Goal: Book appointment/travel/reservation

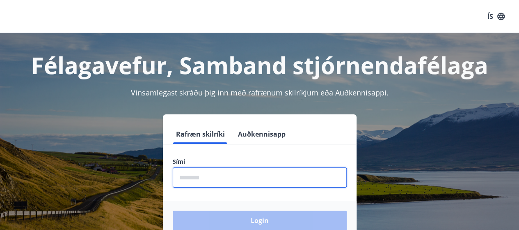
click at [237, 181] on input "phone" at bounding box center [260, 177] width 174 height 20
type input "********"
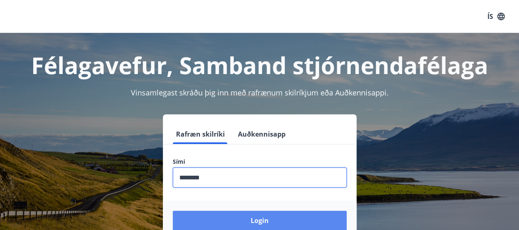
click at [254, 221] on button "Login" at bounding box center [260, 220] width 174 height 20
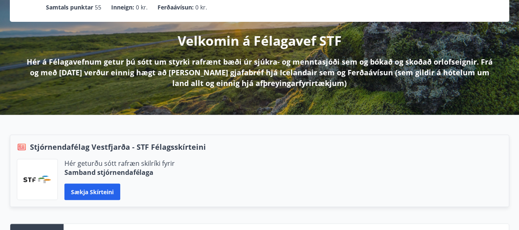
scroll to position [85, 0]
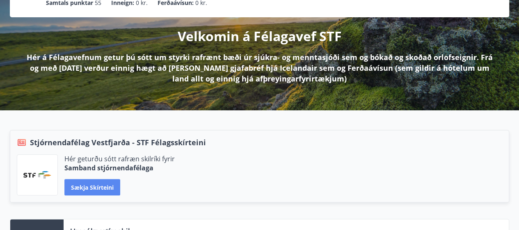
click at [95, 187] on button "Sækja skírteini" at bounding box center [92, 187] width 56 height 16
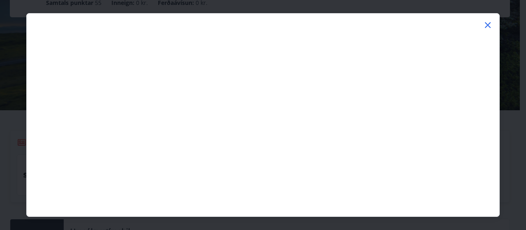
click at [487, 26] on icon at bounding box center [487, 25] width 10 height 10
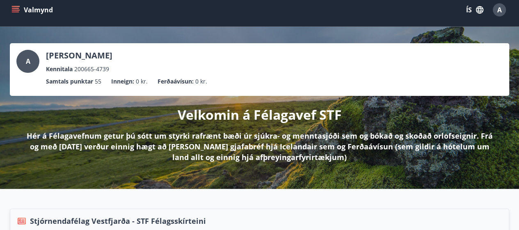
scroll to position [0, 0]
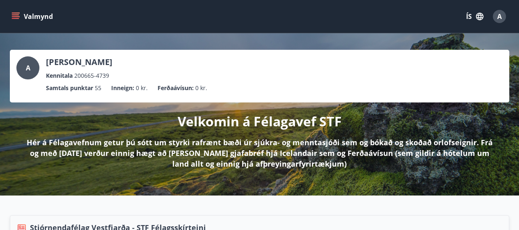
click at [38, 16] on button "Valmynd" at bounding box center [33, 16] width 46 height 15
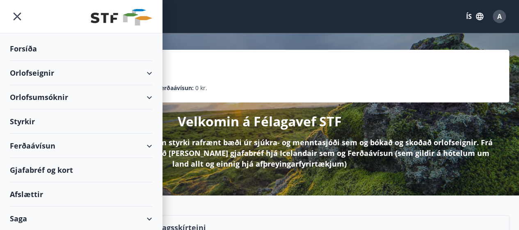
click at [26, 96] on div "Orlofsumsóknir" at bounding box center [81, 97] width 142 height 24
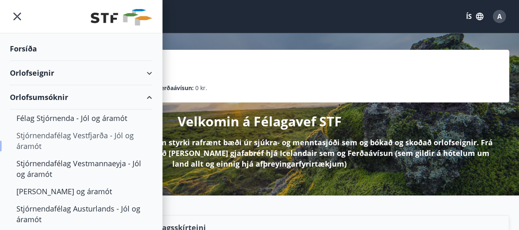
click at [46, 135] on div "Stjórnendafélag Vestfjarða - Jól og áramót" at bounding box center [80, 140] width 129 height 28
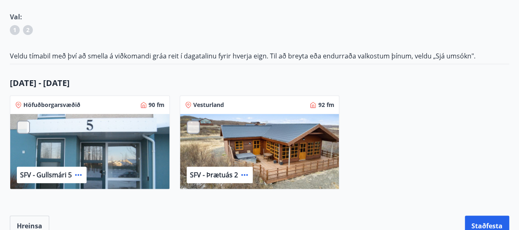
scroll to position [113, 0]
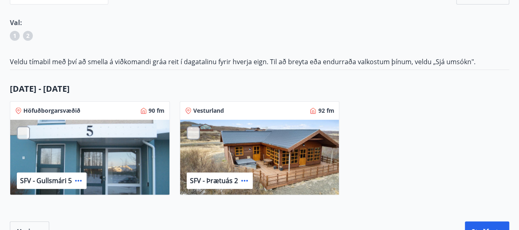
click at [128, 171] on div "SFV - Gullsmári 5" at bounding box center [89, 157] width 159 height 76
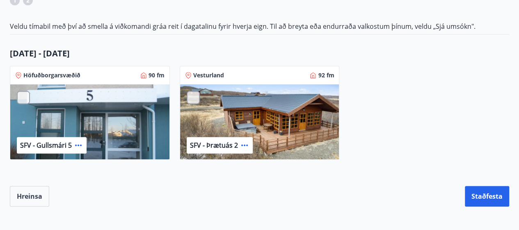
scroll to position [154, 0]
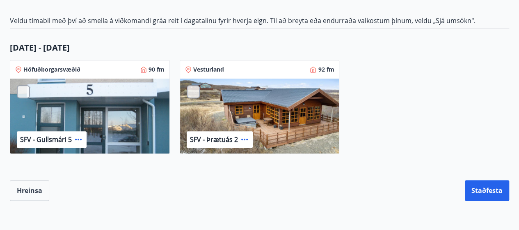
click at [86, 121] on div "SFV - Gullsmári 5" at bounding box center [89, 116] width 159 height 76
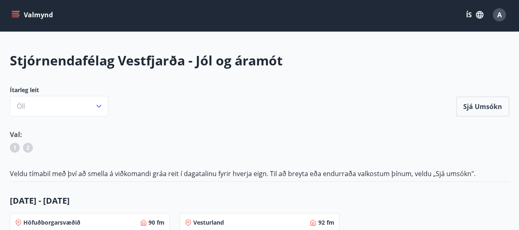
scroll to position [0, 0]
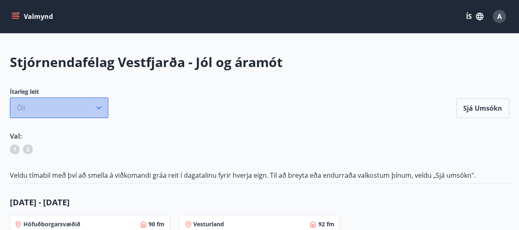
click at [97, 104] on icon "button" at bounding box center [99, 107] width 8 height 8
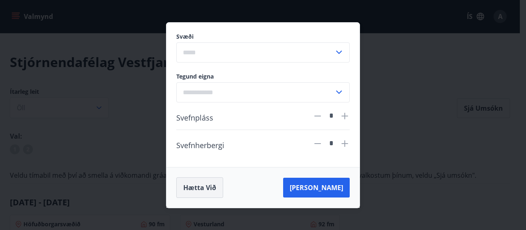
click at [192, 188] on button "Hætta við" at bounding box center [199, 187] width 47 height 21
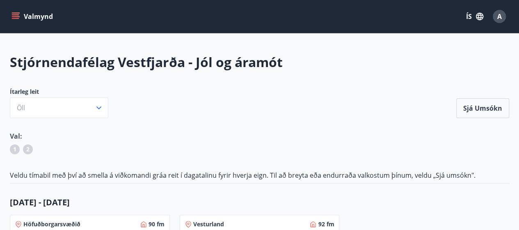
click at [32, 16] on button "Valmynd" at bounding box center [33, 16] width 46 height 15
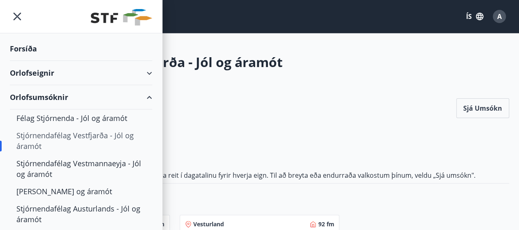
click at [69, 66] on div "Orlofseignir" at bounding box center [81, 73] width 142 height 24
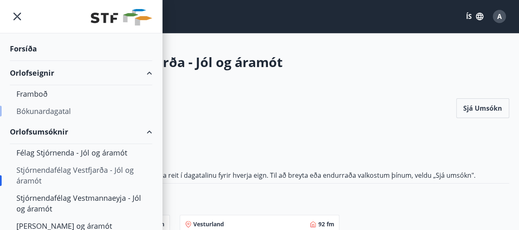
click at [62, 110] on div "Bókunardagatal" at bounding box center [80, 110] width 129 height 17
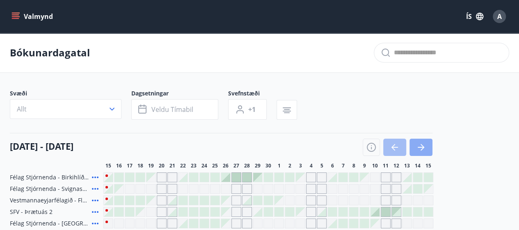
click at [425, 151] on icon "button" at bounding box center [421, 147] width 10 height 10
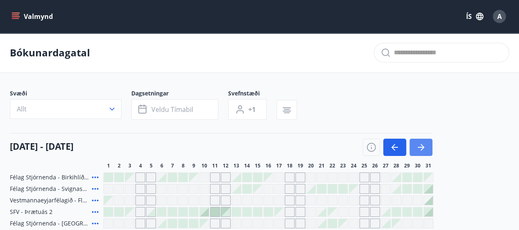
click at [425, 151] on icon "button" at bounding box center [421, 147] width 10 height 10
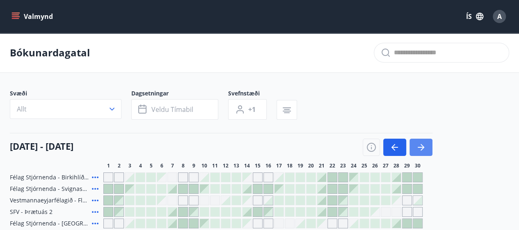
click at [425, 149] on icon "button" at bounding box center [421, 147] width 10 height 10
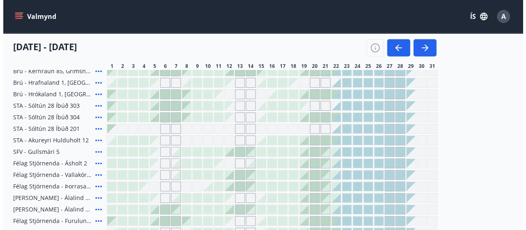
scroll to position [245, 0]
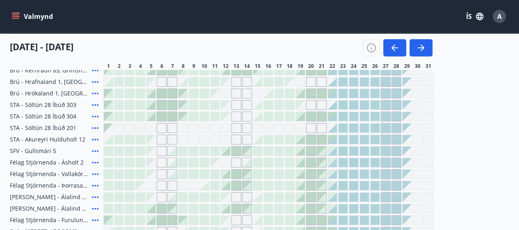
click at [94, 184] on icon at bounding box center [95, 185] width 7 height 2
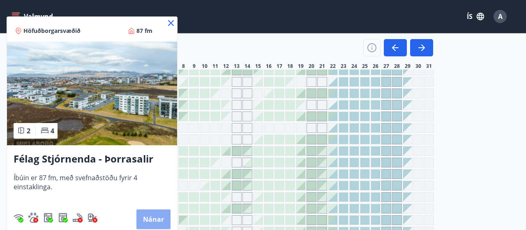
click at [153, 214] on button "Nánar" at bounding box center [153, 219] width 34 height 20
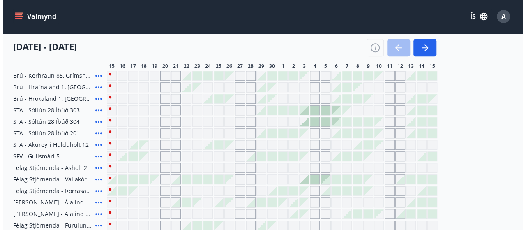
scroll to position [243, 0]
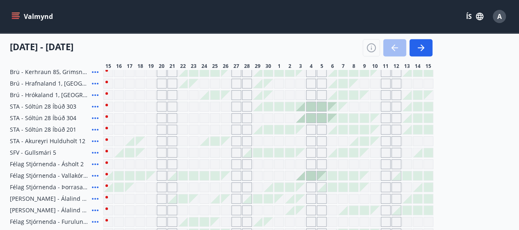
click at [95, 173] on icon at bounding box center [95, 175] width 10 height 10
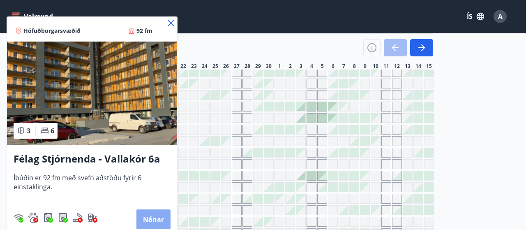
click at [152, 220] on button "Nánar" at bounding box center [153, 219] width 34 height 20
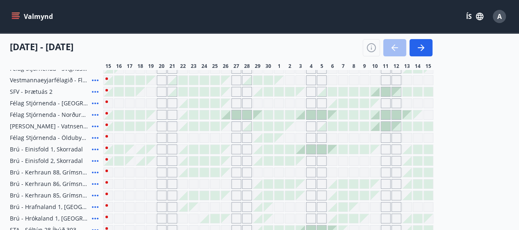
scroll to position [126, 0]
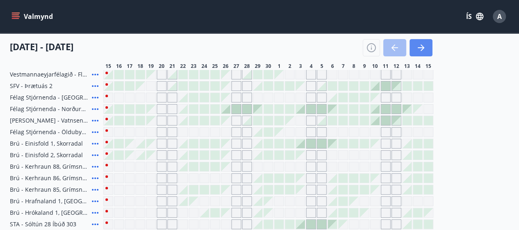
click at [422, 50] on icon "button" at bounding box center [423, 47] width 4 height 7
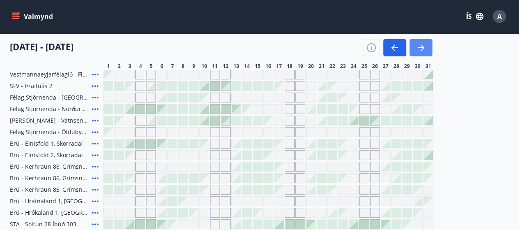
click at [421, 47] on icon "button" at bounding box center [421, 47] width 7 height 1
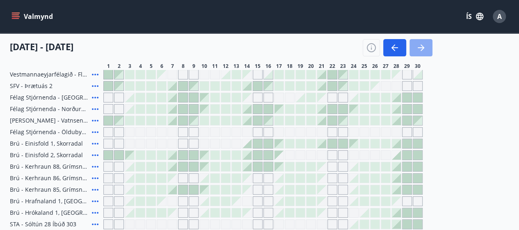
click at [421, 47] on icon "button" at bounding box center [421, 47] width 7 height 1
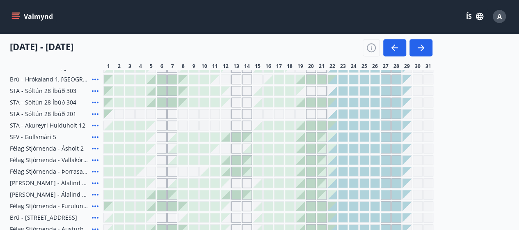
scroll to position [255, 0]
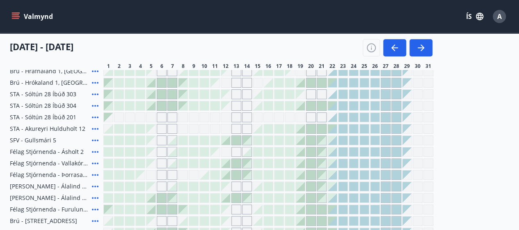
click at [301, 171] on div at bounding box center [300, 174] width 9 height 9
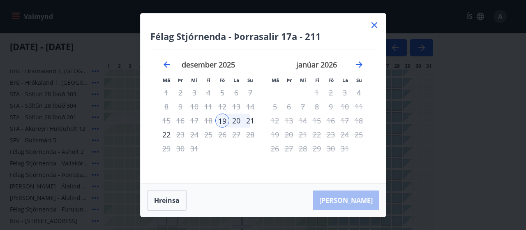
click at [376, 24] on icon at bounding box center [374, 25] width 10 height 10
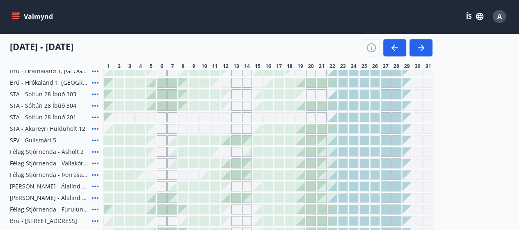
click at [299, 137] on div at bounding box center [300, 140] width 9 height 9
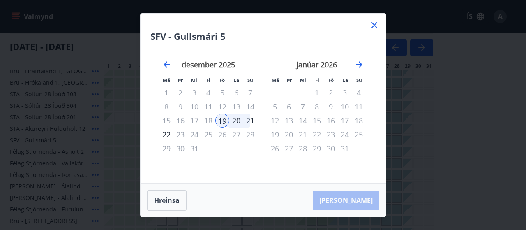
click at [373, 25] on icon at bounding box center [374, 25] width 6 height 6
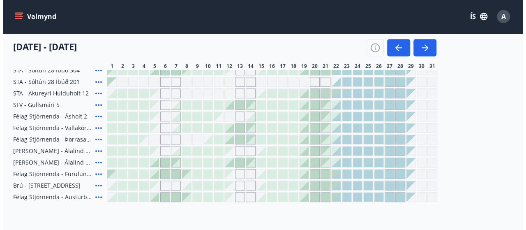
scroll to position [296, 0]
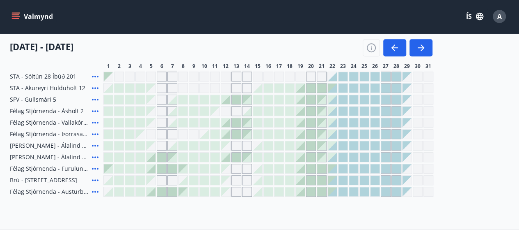
click at [93, 191] on icon at bounding box center [95, 192] width 7 height 2
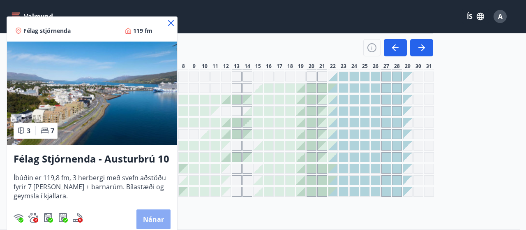
click at [148, 217] on button "Nánar" at bounding box center [153, 219] width 34 height 20
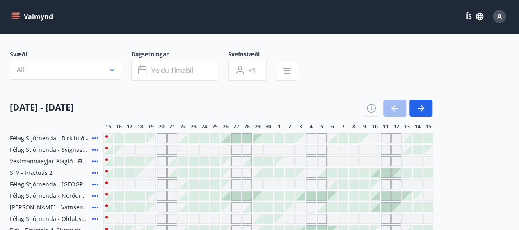
scroll to position [39, 0]
click at [423, 103] on icon "button" at bounding box center [421, 108] width 10 height 10
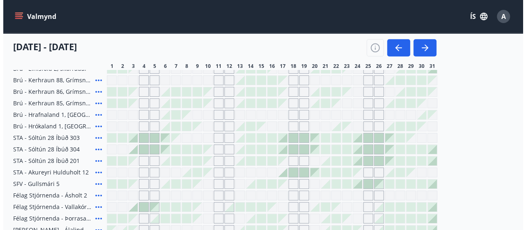
scroll to position [215, 0]
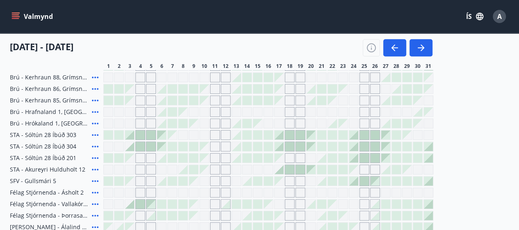
click at [397, 180] on div at bounding box center [396, 180] width 9 height 9
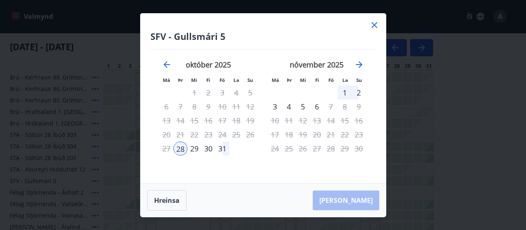
click at [338, 176] on div "SFV - Gullsmári 5 Má Þr Mi Fi Fö La Su Má Þr Mi Fi Fö La Su september 2025 1 2 …" at bounding box center [262, 98] width 245 height 169
click at [309, 191] on div "Hreinsa Taka Frá" at bounding box center [262, 200] width 245 height 34
click at [221, 148] on div "31" at bounding box center [222, 148] width 14 height 14
